Goal: Information Seeking & Learning: Learn about a topic

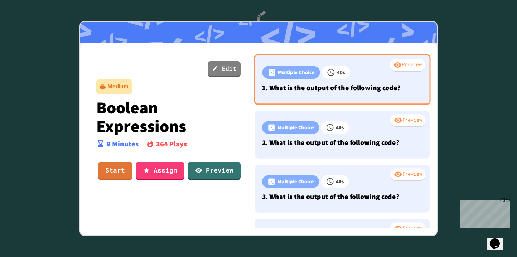
click at [307, 88] on p "1. What is the output of the following code?" at bounding box center [342, 87] width 160 height 11
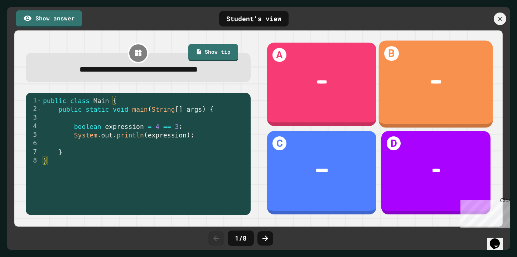
click at [404, 83] on div "*****" at bounding box center [436, 82] width 92 height 9
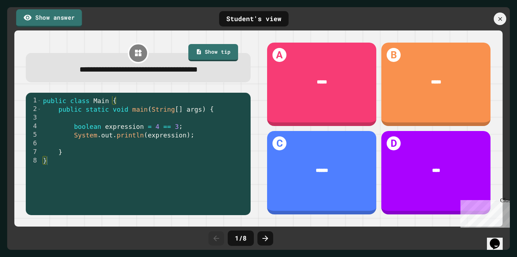
click at [76, 16] on link "Show answer" at bounding box center [49, 18] width 66 height 18
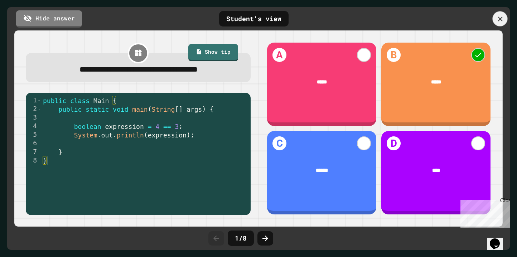
click at [503, 21] on icon at bounding box center [501, 19] width 8 height 8
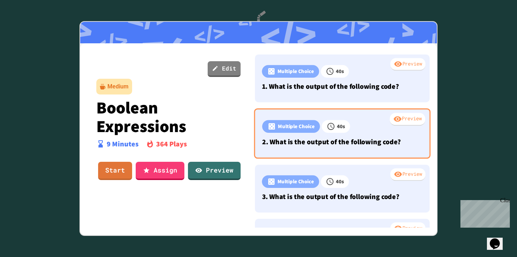
click at [364, 135] on div "Preview Multiple Choice 40 s 2. What is the output of the following code?" at bounding box center [342, 134] width 177 height 51
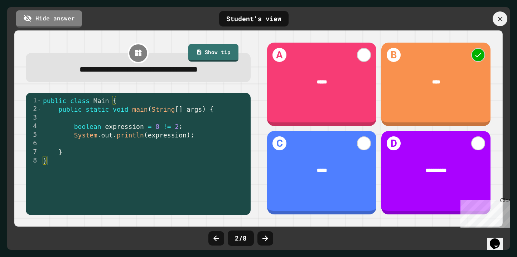
click at [500, 19] on icon at bounding box center [500, 18] width 4 height 4
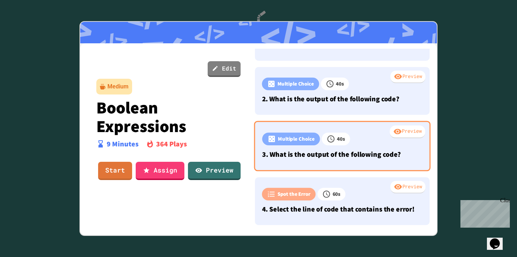
scroll to position [43, 0]
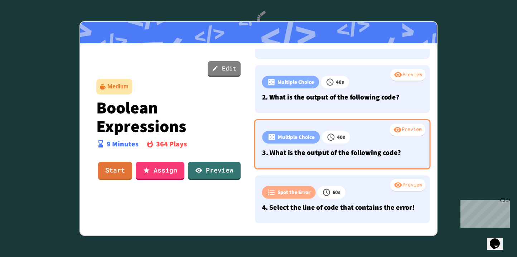
click at [350, 149] on p "3. What is the output of the following code?" at bounding box center [342, 152] width 160 height 11
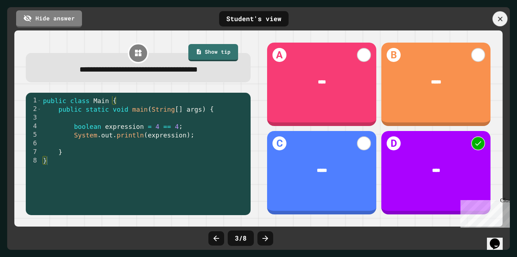
click at [500, 14] on div at bounding box center [500, 18] width 15 height 15
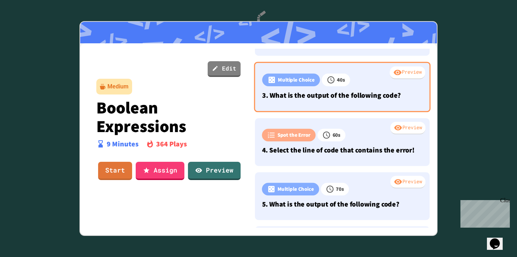
scroll to position [103, 0]
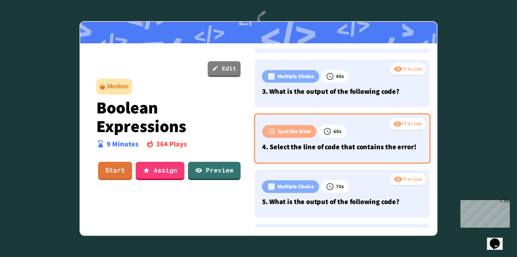
click at [354, 149] on p "4. Select the line of code that contains the error!" at bounding box center [342, 146] width 160 height 11
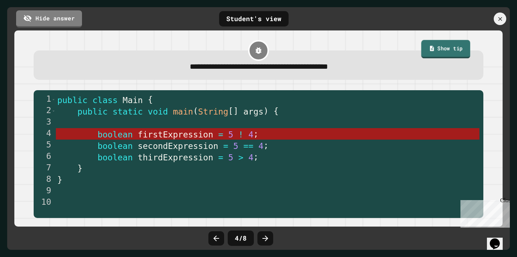
click at [456, 52] on link "Show tip" at bounding box center [445, 49] width 49 height 18
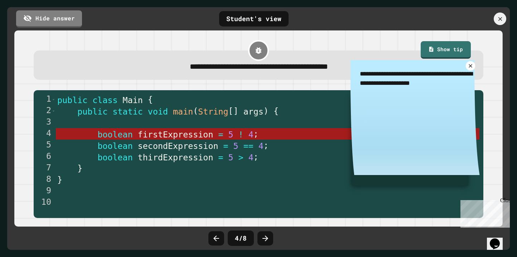
click at [471, 68] on icon at bounding box center [471, 66] width 6 height 6
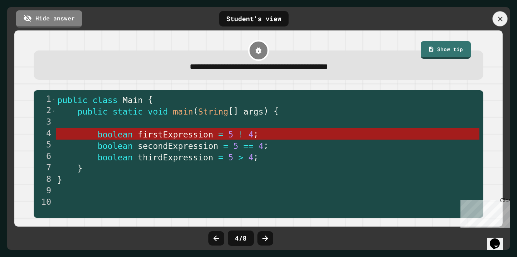
click at [503, 15] on icon at bounding box center [501, 19] width 8 height 8
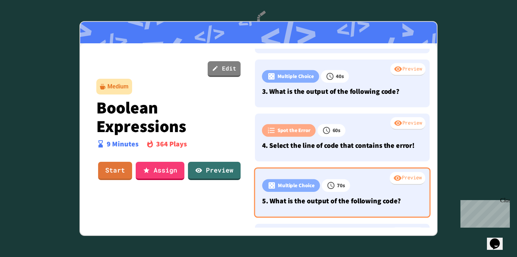
click at [360, 184] on div at bounding box center [386, 186] width 72 height 15
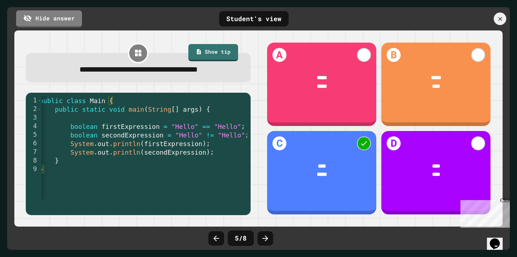
scroll to position [0, 3]
click at [501, 20] on icon at bounding box center [500, 19] width 4 height 4
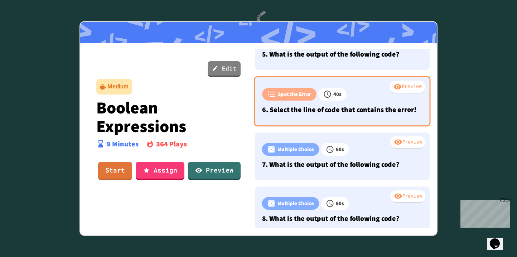
scroll to position [248, 0]
click at [339, 120] on div "Preview Spot the Error 40 s 6. Select the line of code that contains the error!" at bounding box center [342, 102] width 177 height 51
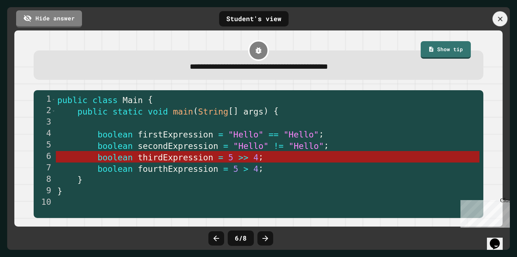
click at [498, 20] on icon at bounding box center [501, 19] width 8 height 8
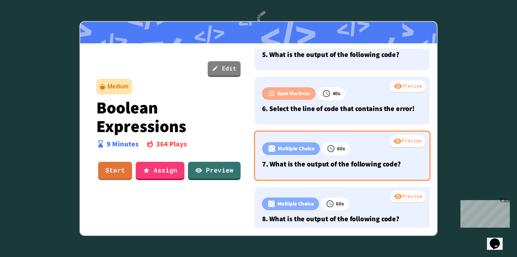
click at [366, 163] on p "7. What is the output of the following code?" at bounding box center [342, 164] width 160 height 11
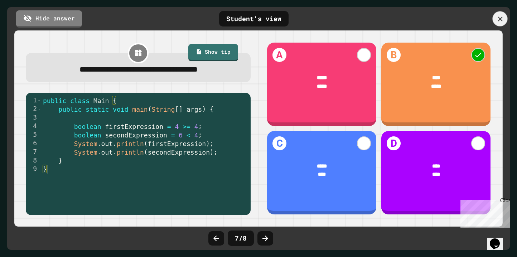
click at [502, 25] on div at bounding box center [500, 18] width 15 height 15
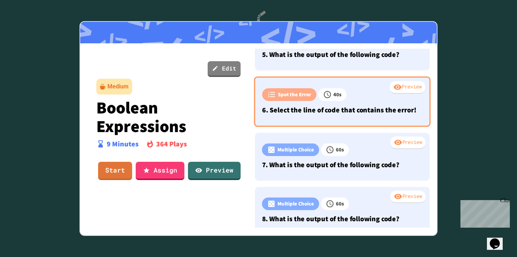
click at [367, 112] on p "6. Select the line of code that contains the error!" at bounding box center [342, 110] width 160 height 11
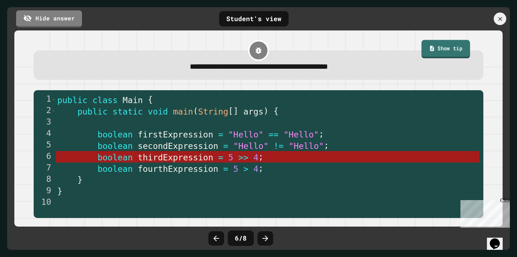
click at [430, 51] on link "Show tip" at bounding box center [446, 49] width 49 height 18
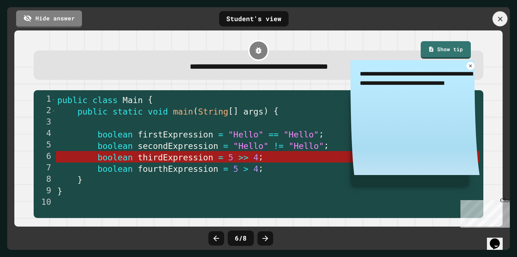
click at [503, 21] on icon at bounding box center [501, 19] width 8 height 8
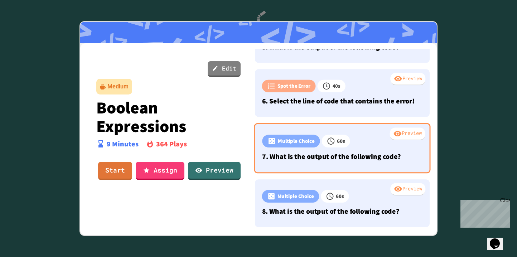
click at [352, 141] on div at bounding box center [386, 142] width 72 height 15
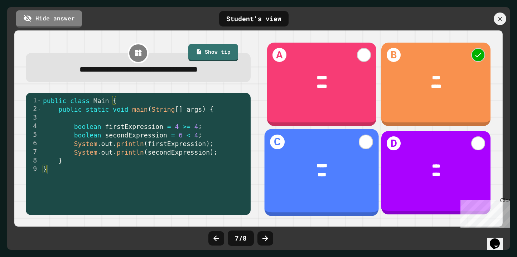
scroll to position [254, 0]
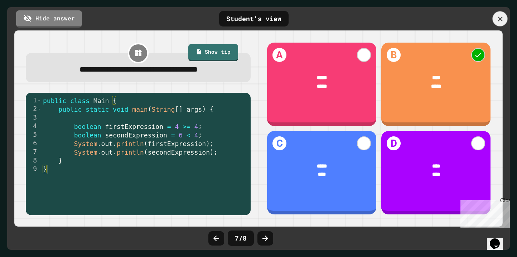
click at [499, 18] on icon at bounding box center [501, 19] width 8 height 8
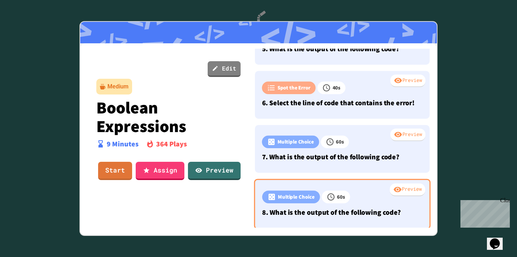
scroll to position [256, 0]
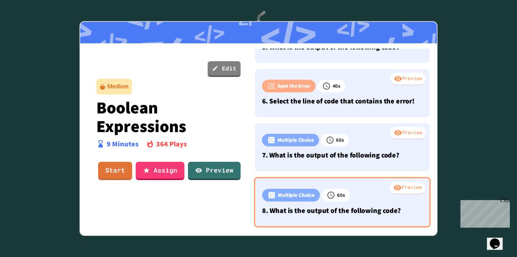
click at [368, 193] on div at bounding box center [386, 196] width 72 height 15
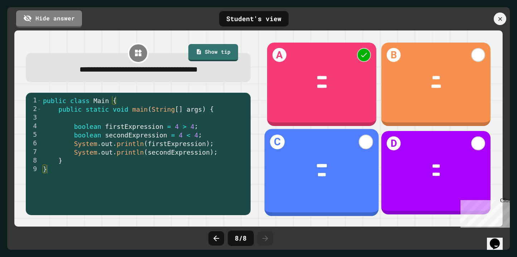
scroll to position [254, 0]
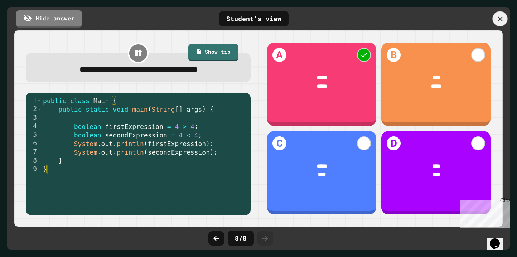
click at [501, 18] on icon at bounding box center [500, 18] width 5 height 5
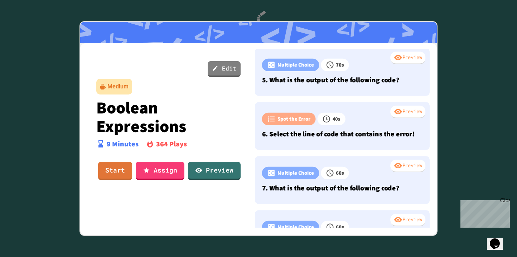
scroll to position [0, 0]
